Goal: Information Seeking & Learning: Find specific fact

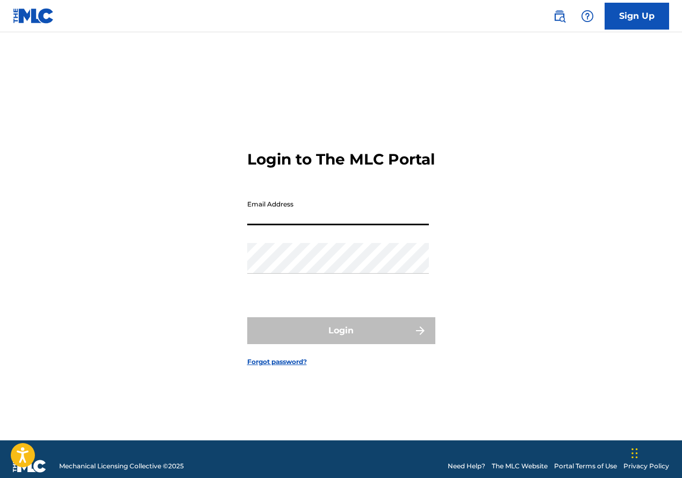
click at [296, 219] on input "Email Address" at bounding box center [338, 210] width 182 height 31
type input "[EMAIL_ADDRESS][DOMAIN_NAME]"
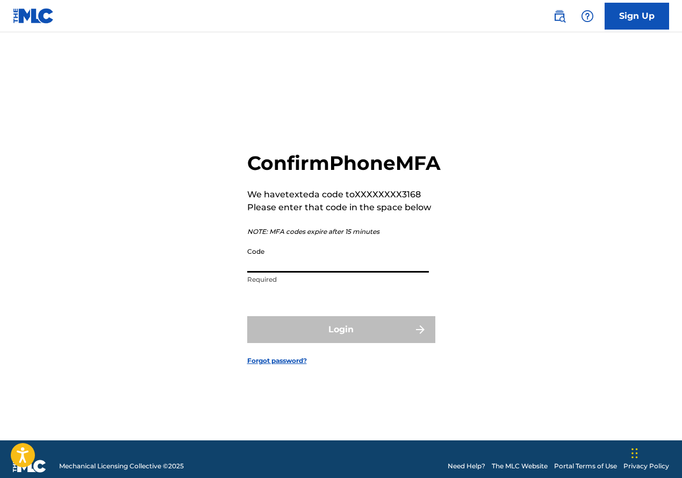
click at [282, 273] on input "Code" at bounding box center [338, 257] width 182 height 31
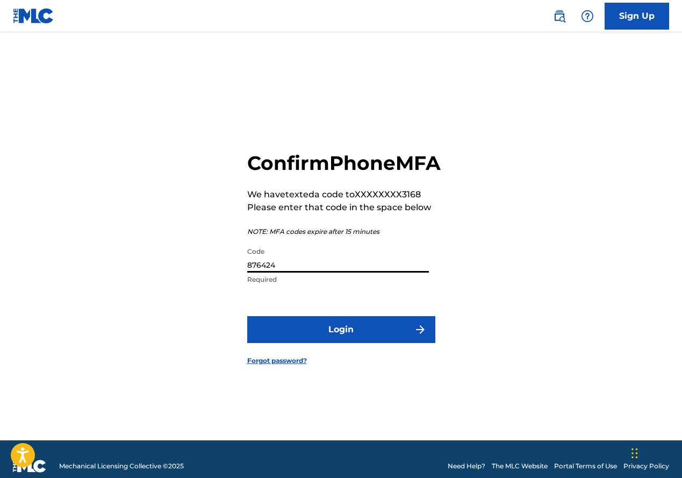
type input "876424"
click at [359, 340] on button "Login" at bounding box center [341, 329] width 188 height 27
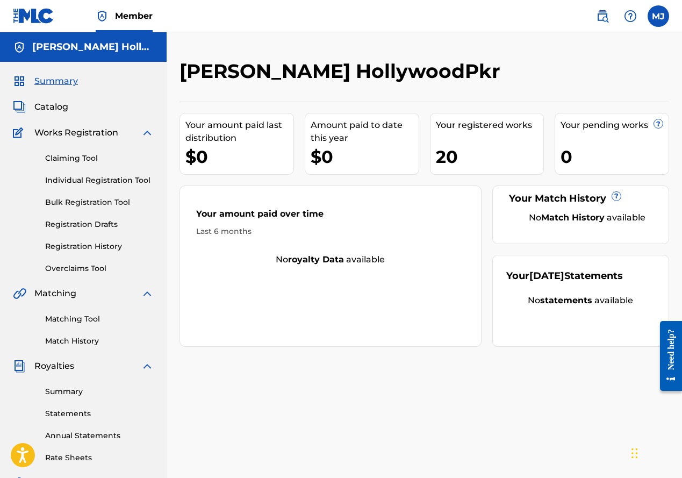
click at [60, 104] on span "Catalog" at bounding box center [51, 107] width 34 height 13
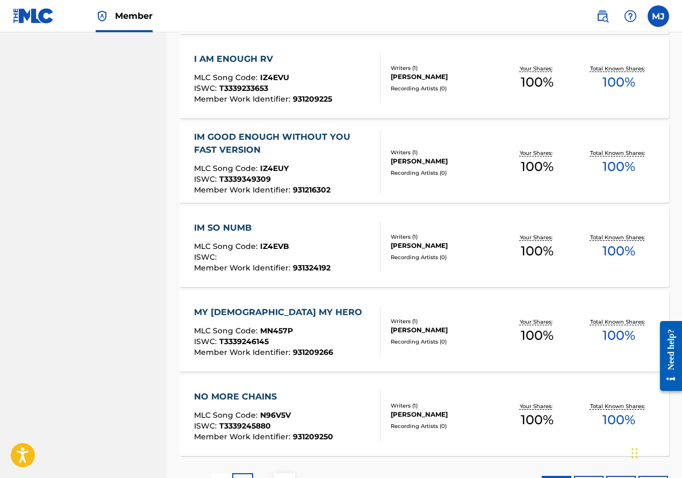
scroll to position [753, 0]
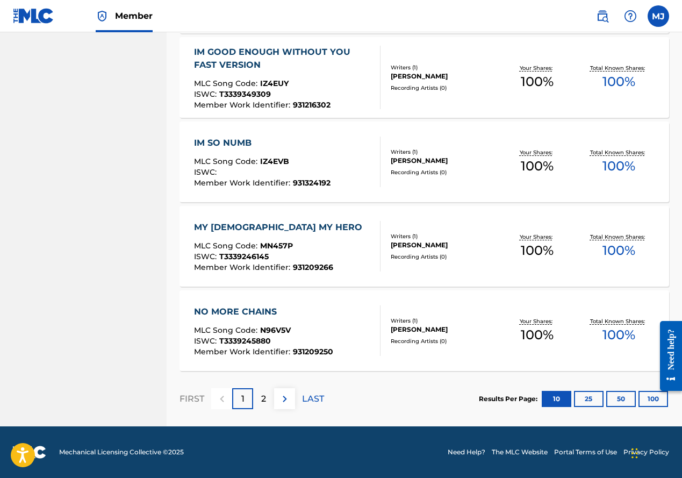
click at [265, 402] on p "2" at bounding box center [263, 399] width 5 height 13
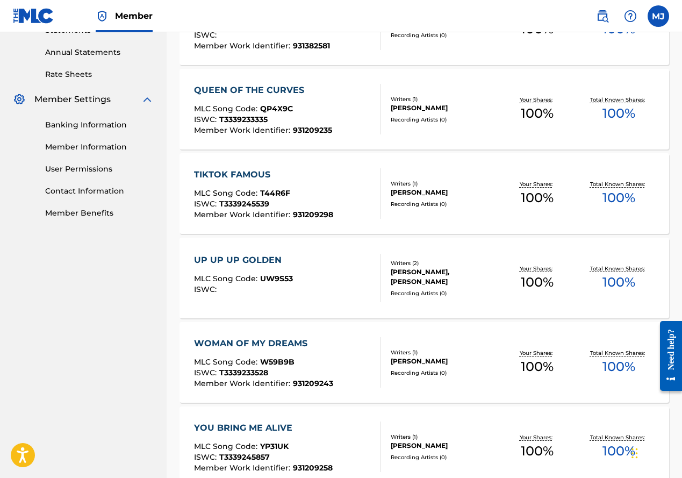
scroll to position [484, 0]
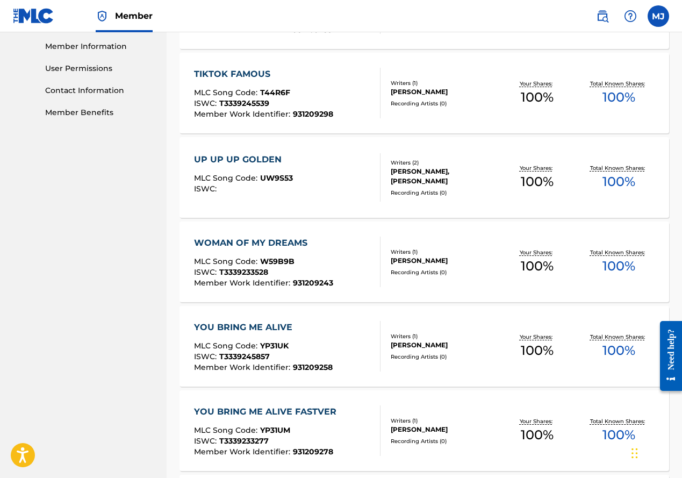
click at [279, 178] on span "UW9S53" at bounding box center [276, 178] width 33 height 10
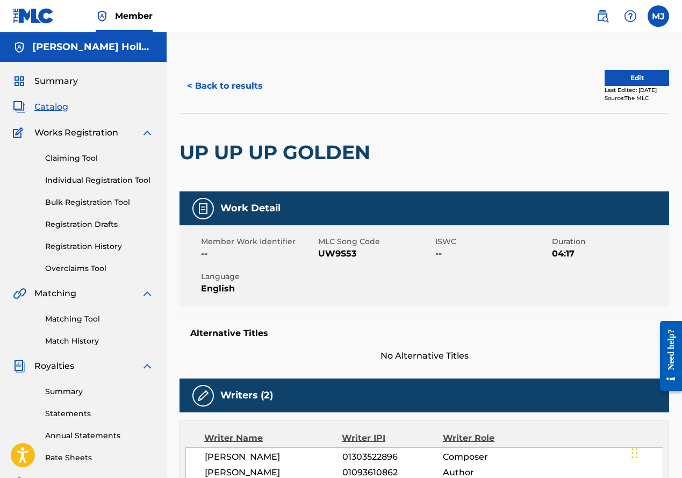
click at [337, 252] on span "UW9S53" at bounding box center [375, 253] width 115 height 13
click at [337, 253] on span "UW9S53" at bounding box center [375, 253] width 115 height 13
copy span "UW9S53"
click at [405, 267] on div "Member Work Identifier -- MLC Song Code UW9S53 ISWC -- Duration 04:17 Language …" at bounding box center [425, 265] width 490 height 81
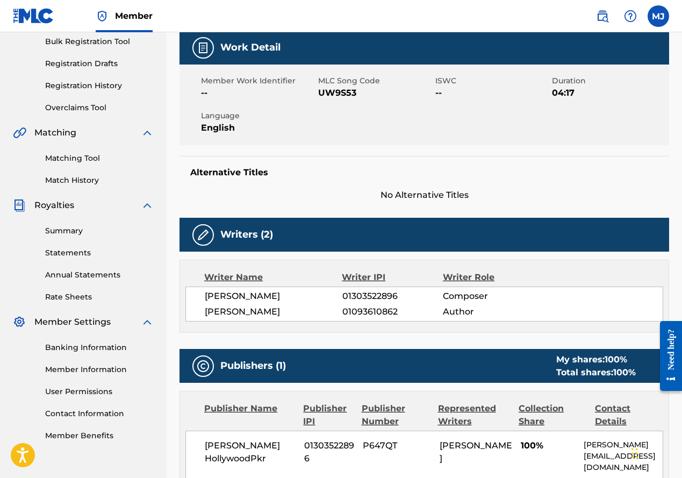
scroll to position [161, 0]
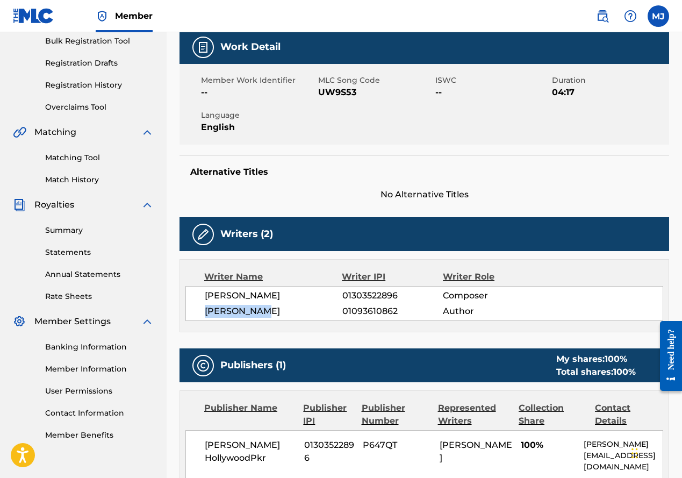
drag, startPoint x: 277, startPoint y: 311, endPoint x: 206, endPoint y: 309, distance: 70.5
click at [206, 309] on span "[PERSON_NAME]" at bounding box center [274, 311] width 138 height 13
copy span "[PERSON_NAME]"
